Goal: Task Accomplishment & Management: Use online tool/utility

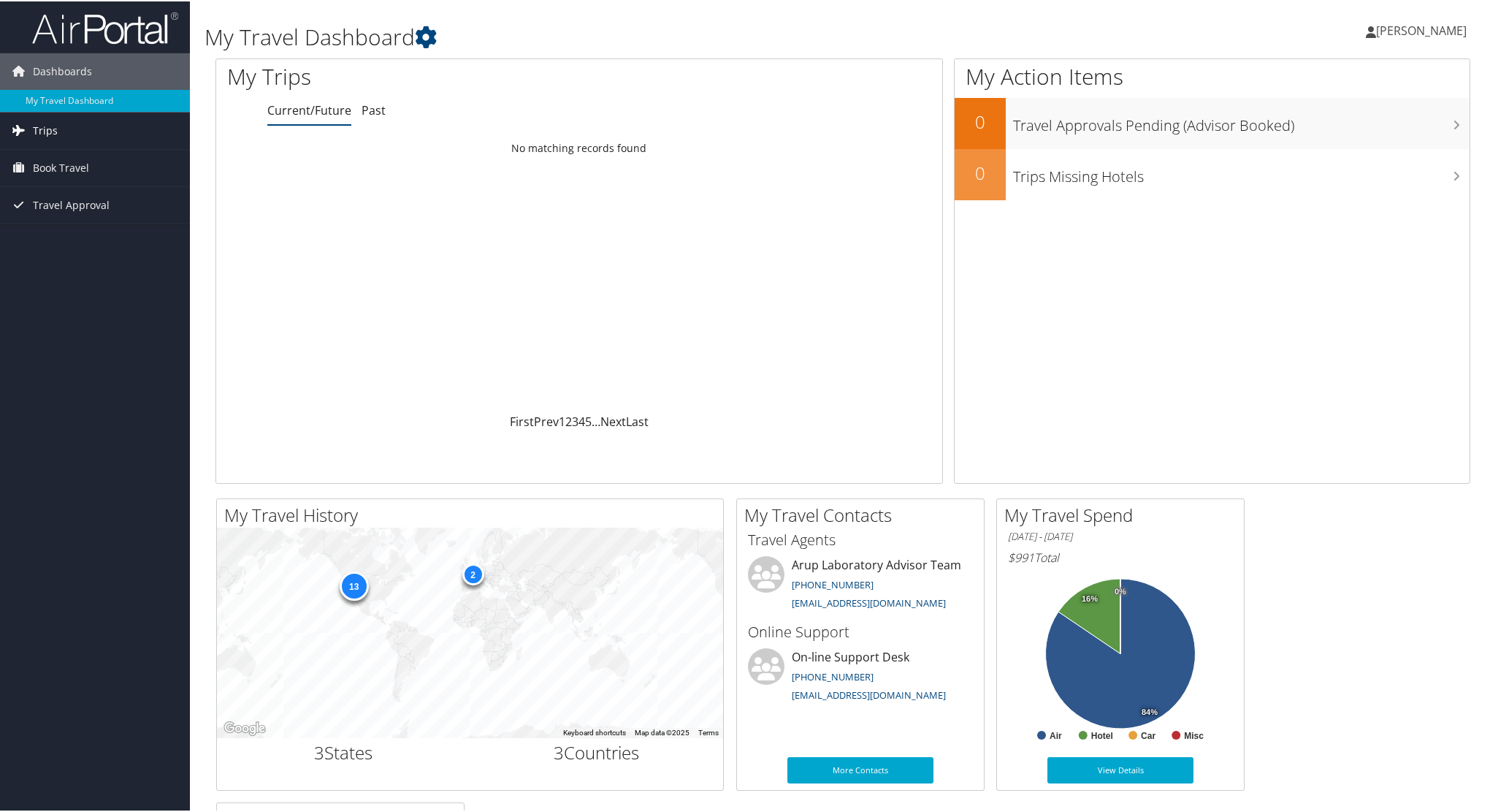
click at [48, 132] on span "Trips" at bounding box center [45, 129] width 25 height 37
click at [62, 159] on link "Current/Future Trips" at bounding box center [95, 158] width 190 height 22
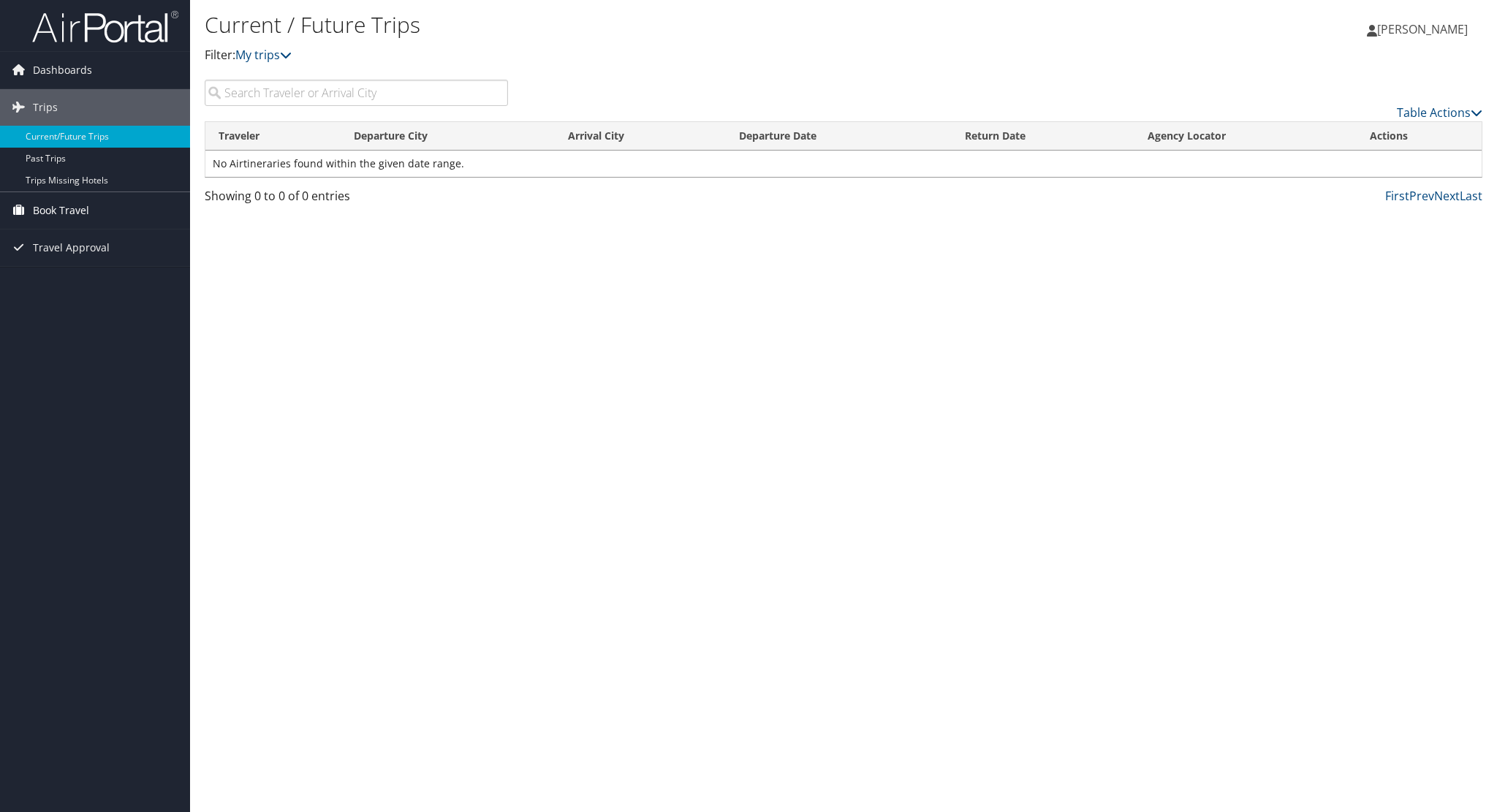
click at [63, 209] on span "Book Travel" at bounding box center [61, 210] width 56 height 37
click at [68, 284] on link "Book/Manage Online Trips" at bounding box center [95, 283] width 190 height 22
